Goal: Task Accomplishment & Management: Use online tool/utility

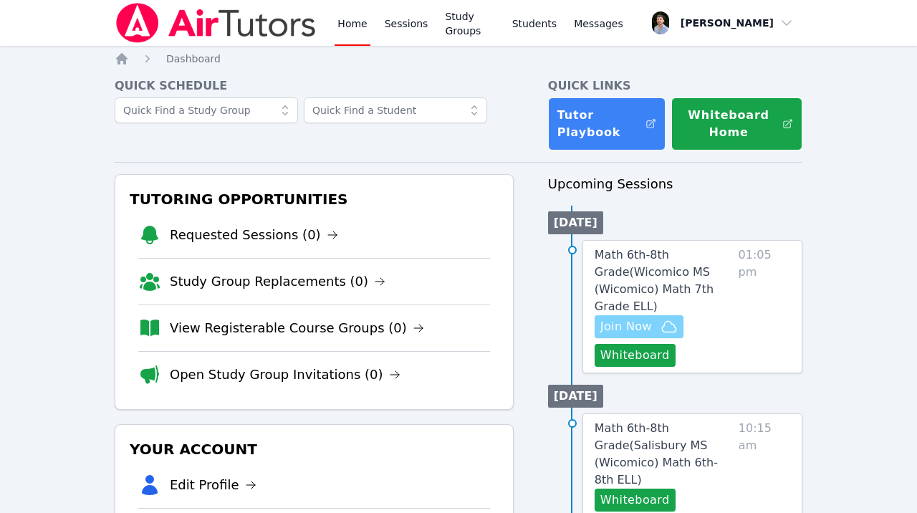
click at [633, 318] on span "Join Now" at bounding box center [626, 326] width 52 height 17
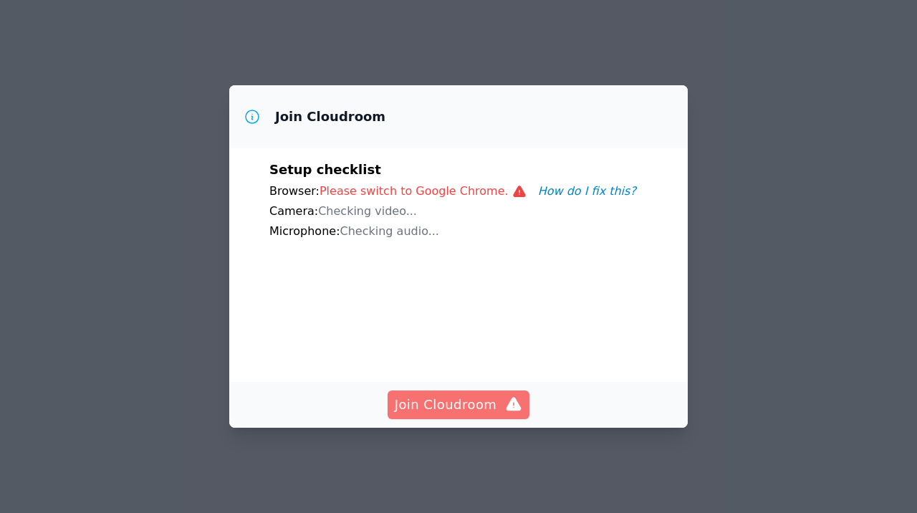
click at [445, 415] on span "Join Cloudroom" at bounding box center [459, 405] width 128 height 20
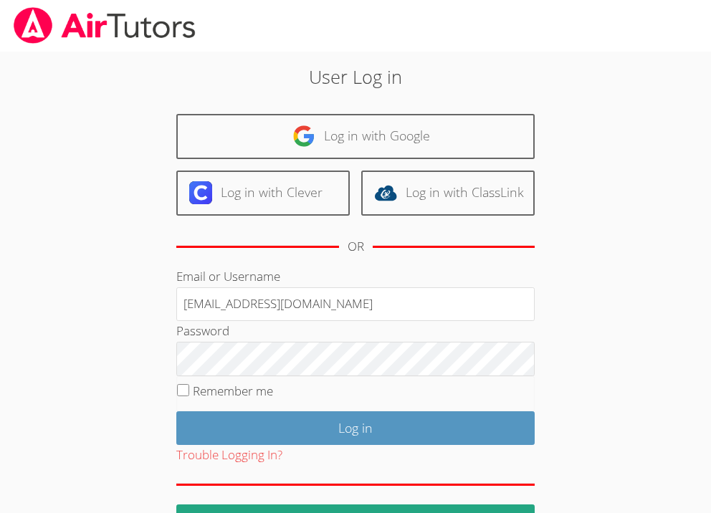
type input "francouriberheinbolt@gmail.com"
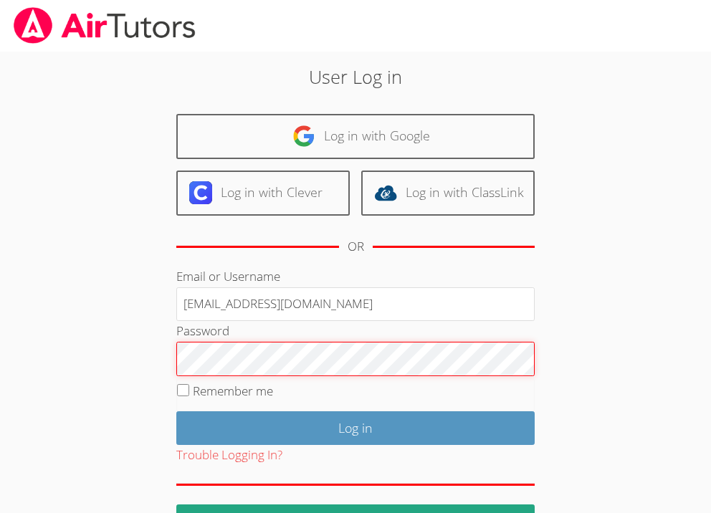
click at [176, 411] on input "Log in" at bounding box center [355, 428] width 358 height 34
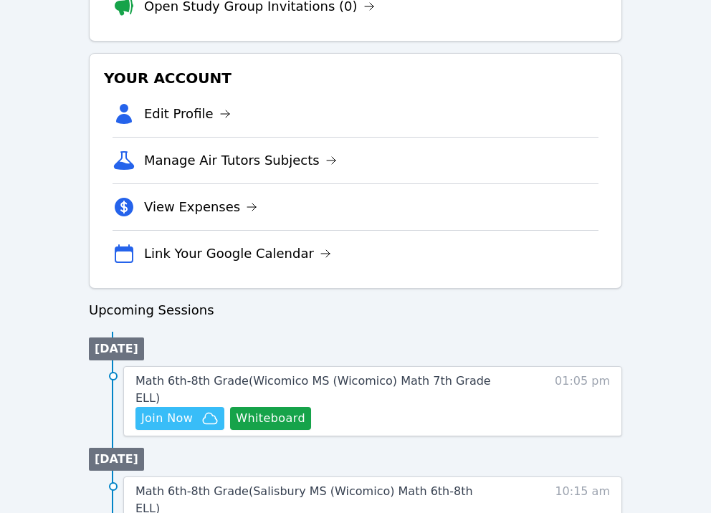
scroll to position [567, 0]
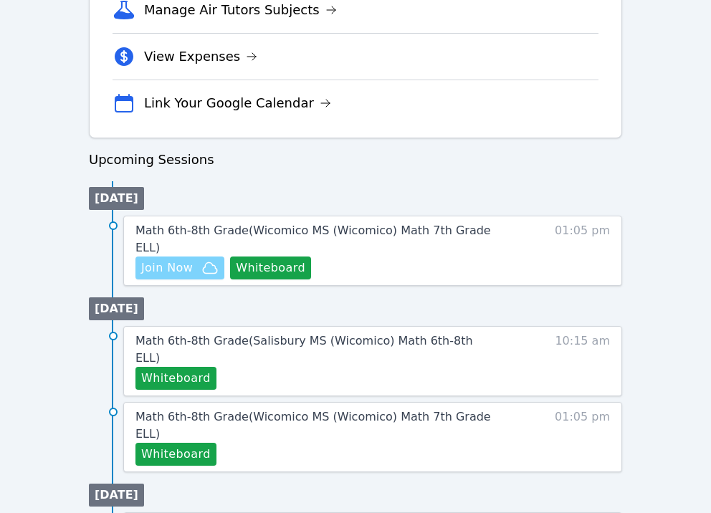
click at [184, 271] on span "Join Now" at bounding box center [167, 267] width 52 height 17
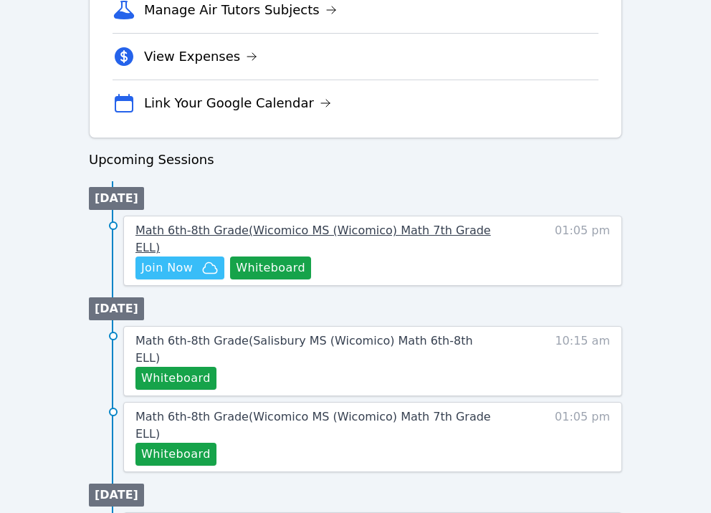
click at [255, 256] on link "Math 6th-8th Grade ( Wicomico MS (Wicomico) Math 7th Grade ELL )" at bounding box center [313, 239] width 356 height 34
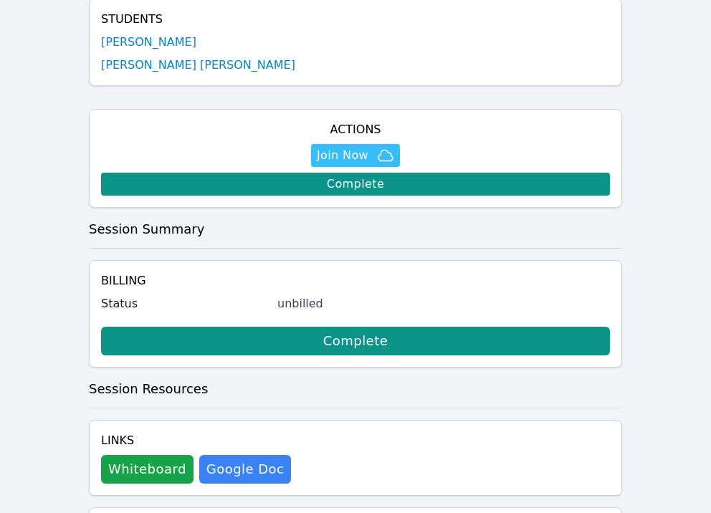
scroll to position [537, 0]
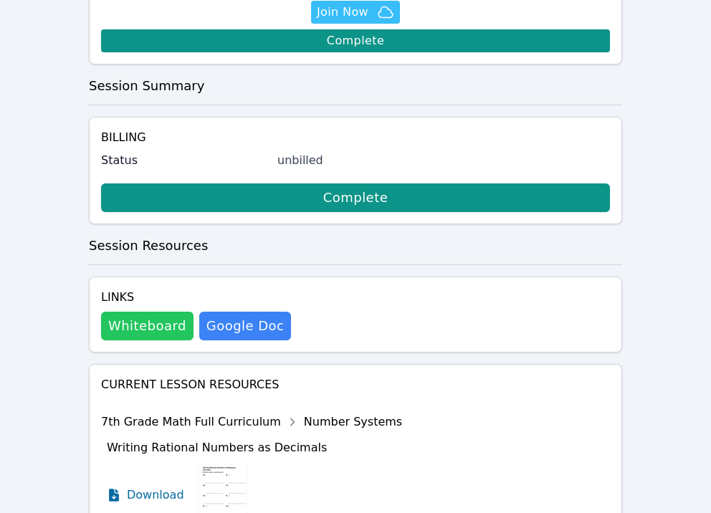
click at [160, 329] on button "Whiteboard" at bounding box center [147, 326] width 92 height 29
